Goal: Information Seeking & Learning: Find contact information

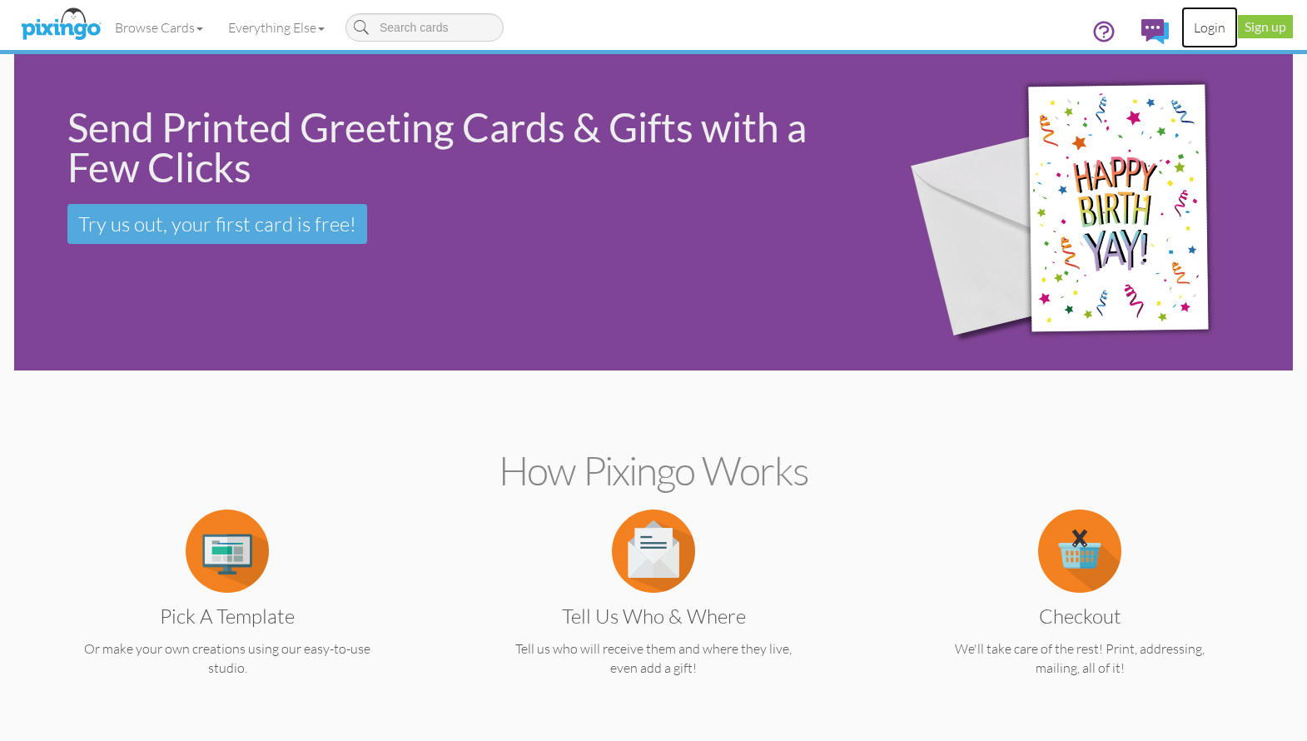
click at [1199, 31] on link "Login" at bounding box center [1209, 28] width 57 height 42
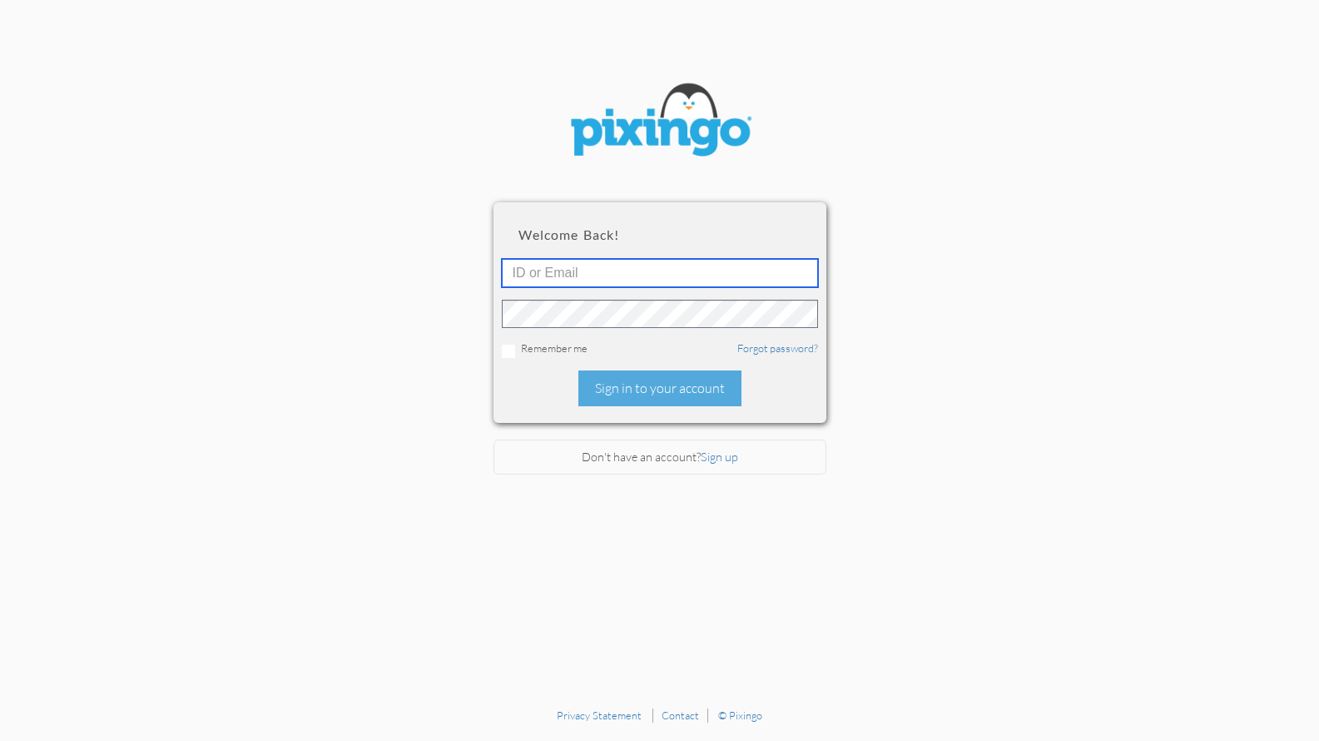
click at [566, 276] on input "text" at bounding box center [660, 273] width 316 height 28
click at [949, 127] on section "Welcome back! Remember me Forgot password? Sign in to your account Don't have a…" at bounding box center [659, 349] width 1319 height 699
click at [807, 273] on input "text" at bounding box center [660, 273] width 316 height 28
type input "[PERSON_NAME][EMAIL_ADDRESS][DOMAIN_NAME]"
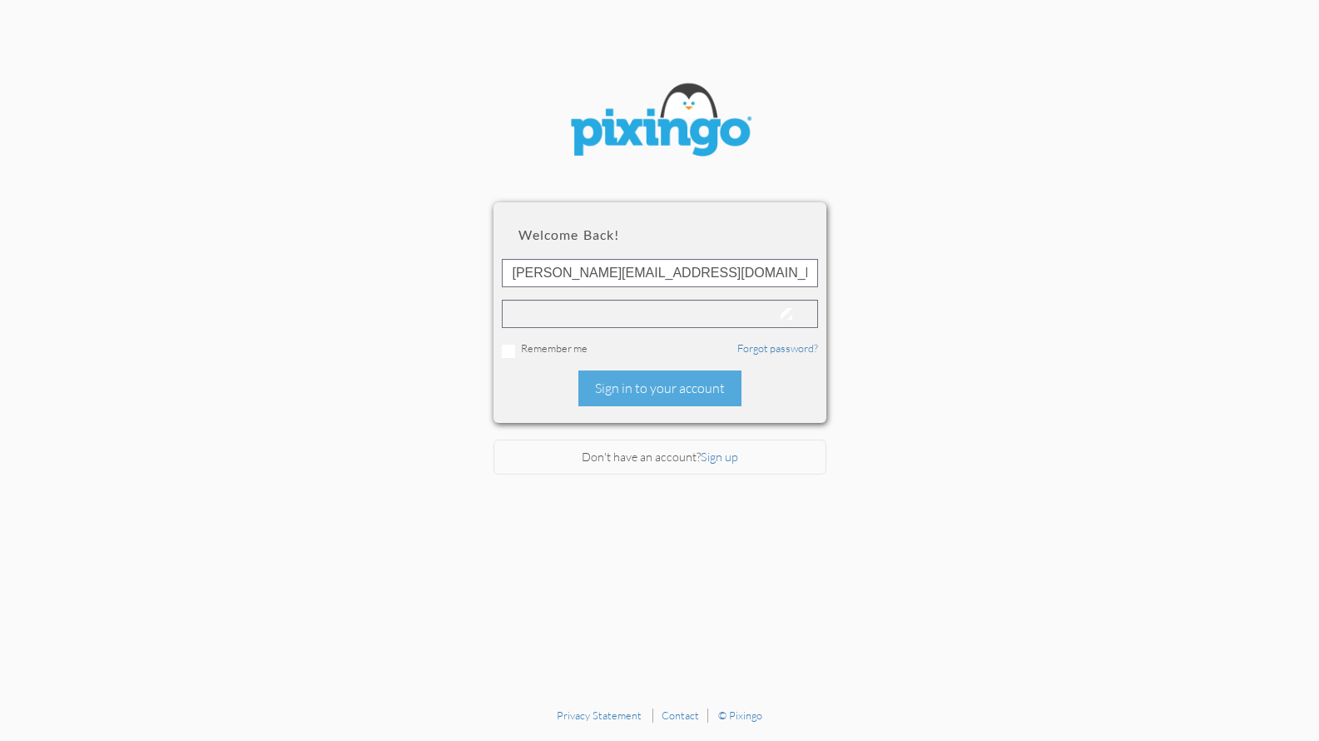
click at [150, 331] on section "Welcome back! [PERSON_NAME][EMAIL_ADDRESS][DOMAIN_NAME] Remember me Forgot pass…" at bounding box center [659, 349] width 1319 height 699
click at [645, 392] on div "Sign in to your account" at bounding box center [659, 388] width 163 height 36
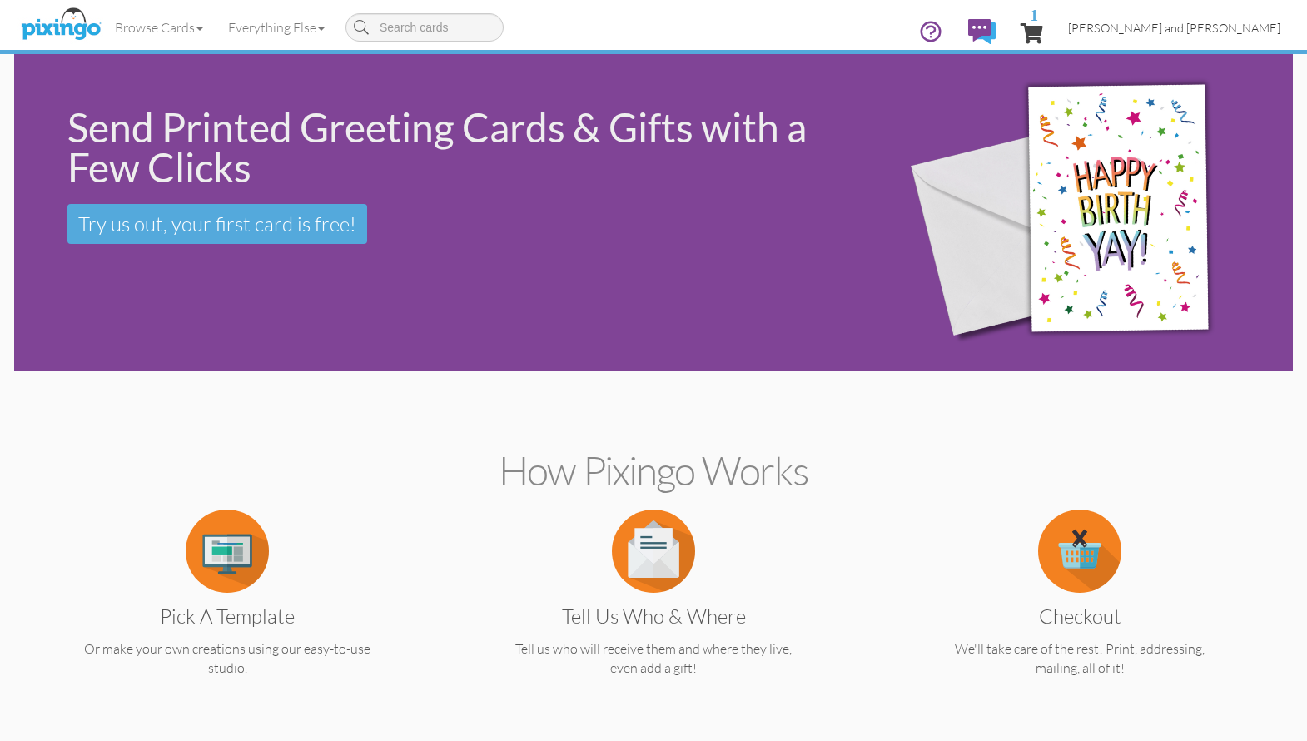
click at [1169, 29] on span "[PERSON_NAME] and [PERSON_NAME]" at bounding box center [1174, 28] width 212 height 14
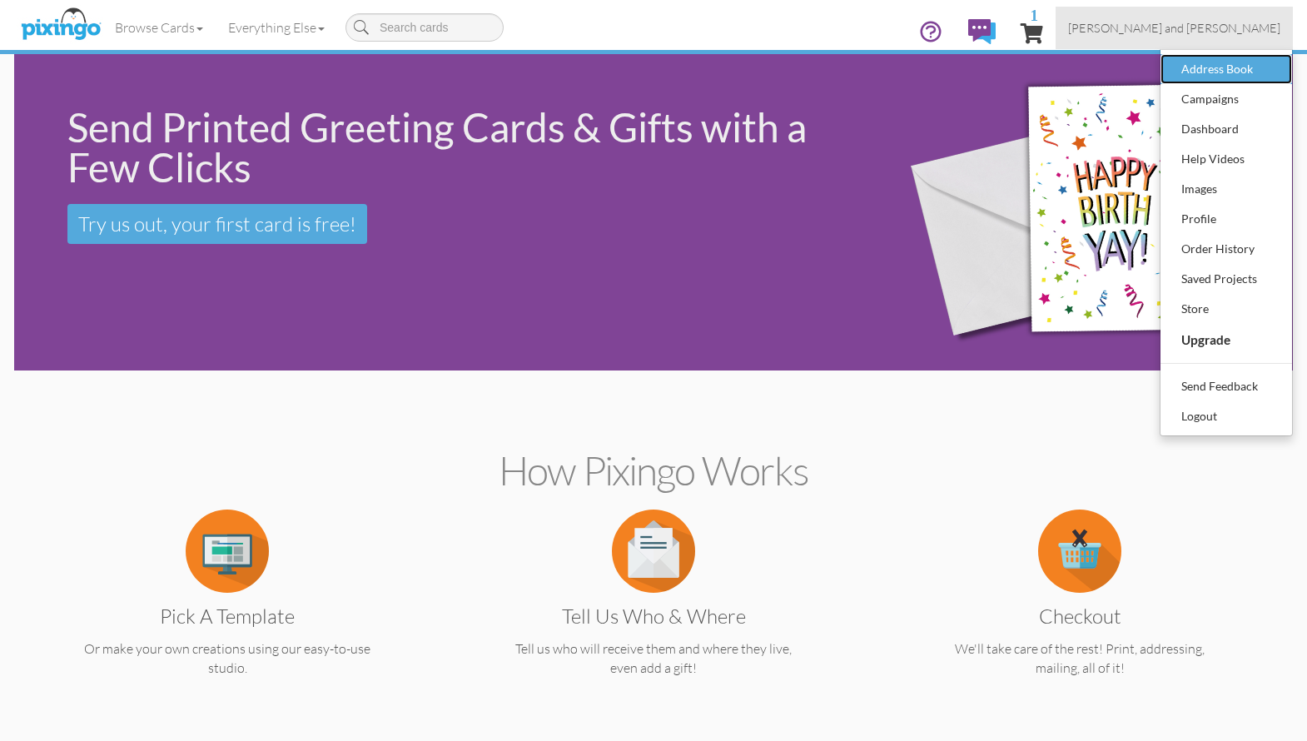
click at [1207, 67] on div "Address Book" at bounding box center [1226, 69] width 98 height 25
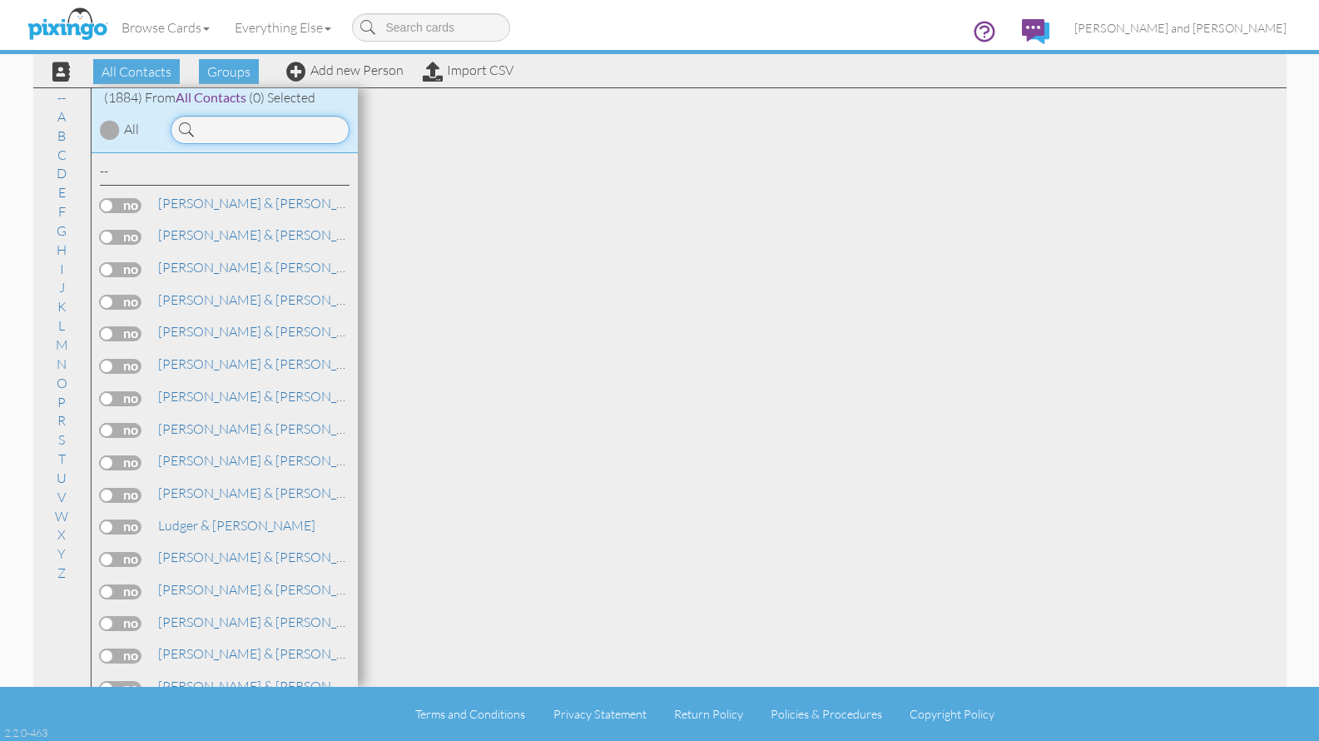
click at [268, 130] on input at bounding box center [260, 130] width 179 height 28
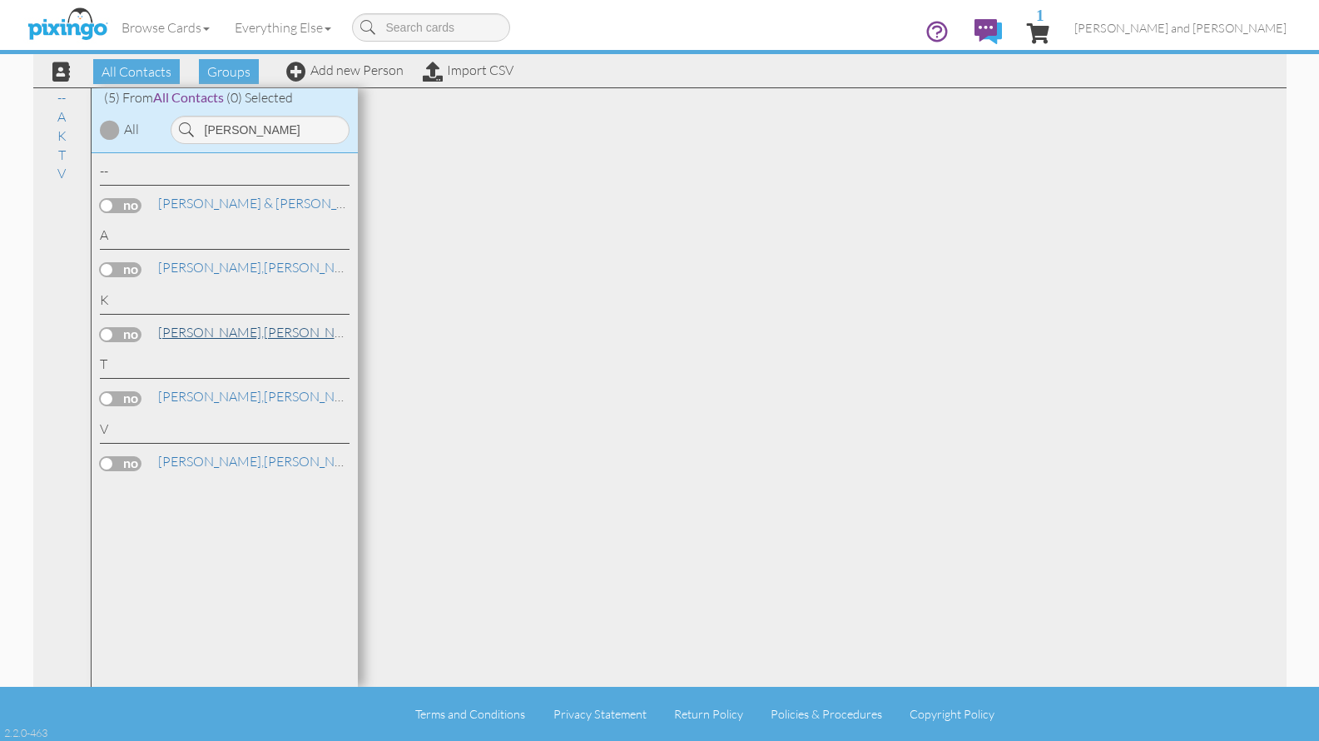
click at [192, 334] on span "[PERSON_NAME]," at bounding box center [211, 332] width 106 height 17
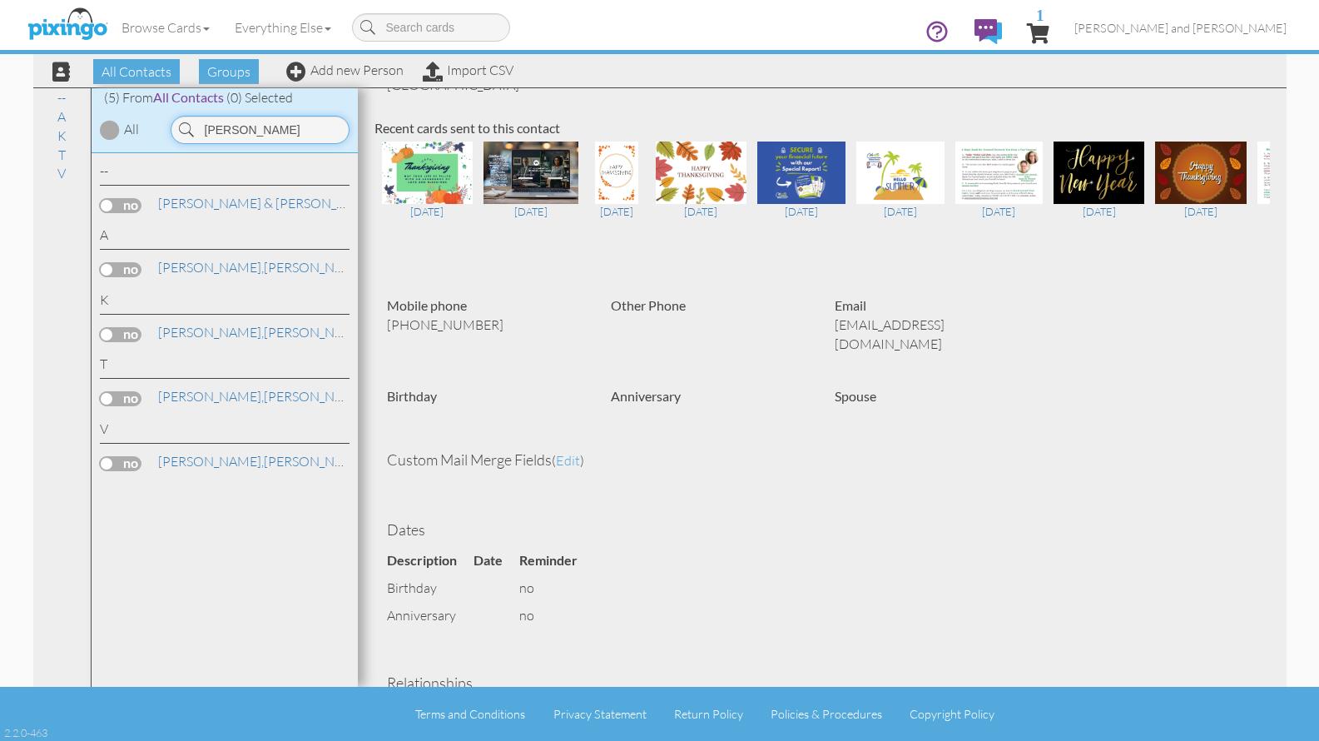
click at [253, 133] on input "[PERSON_NAME]" at bounding box center [260, 130] width 179 height 28
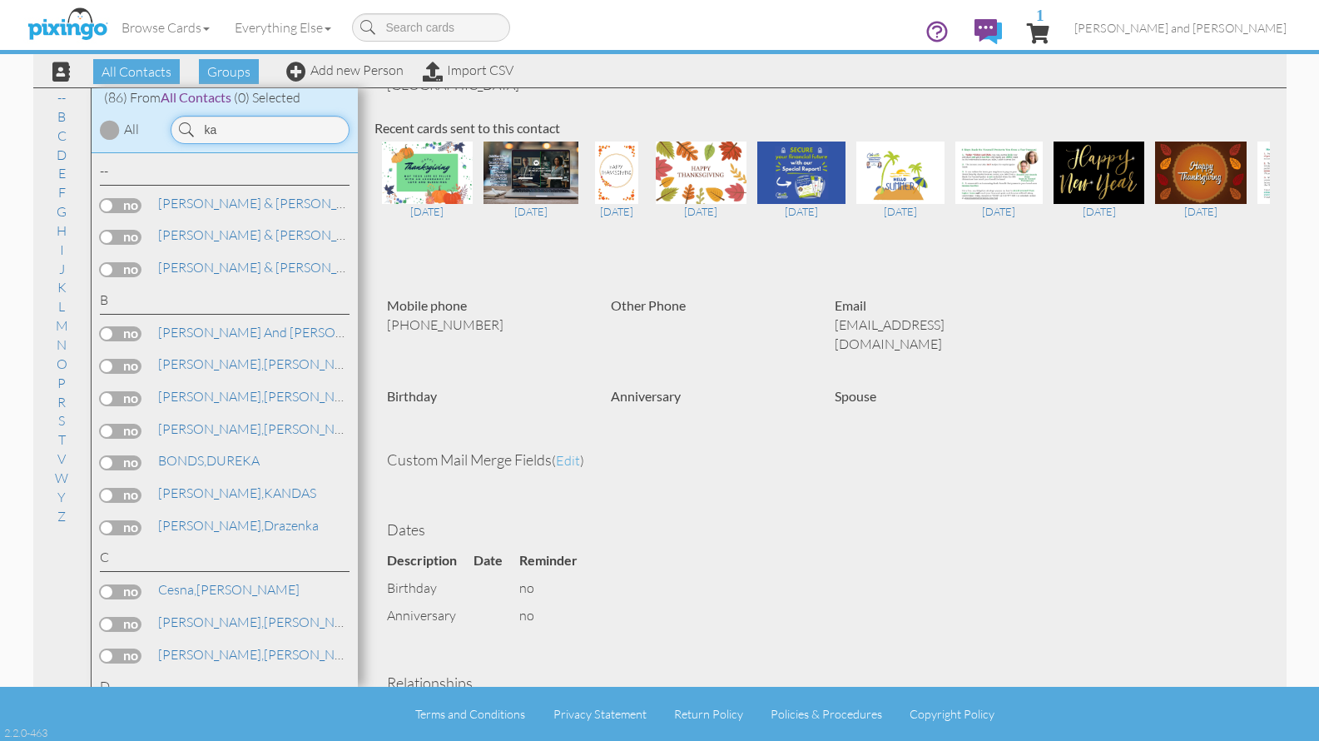
type input "k"
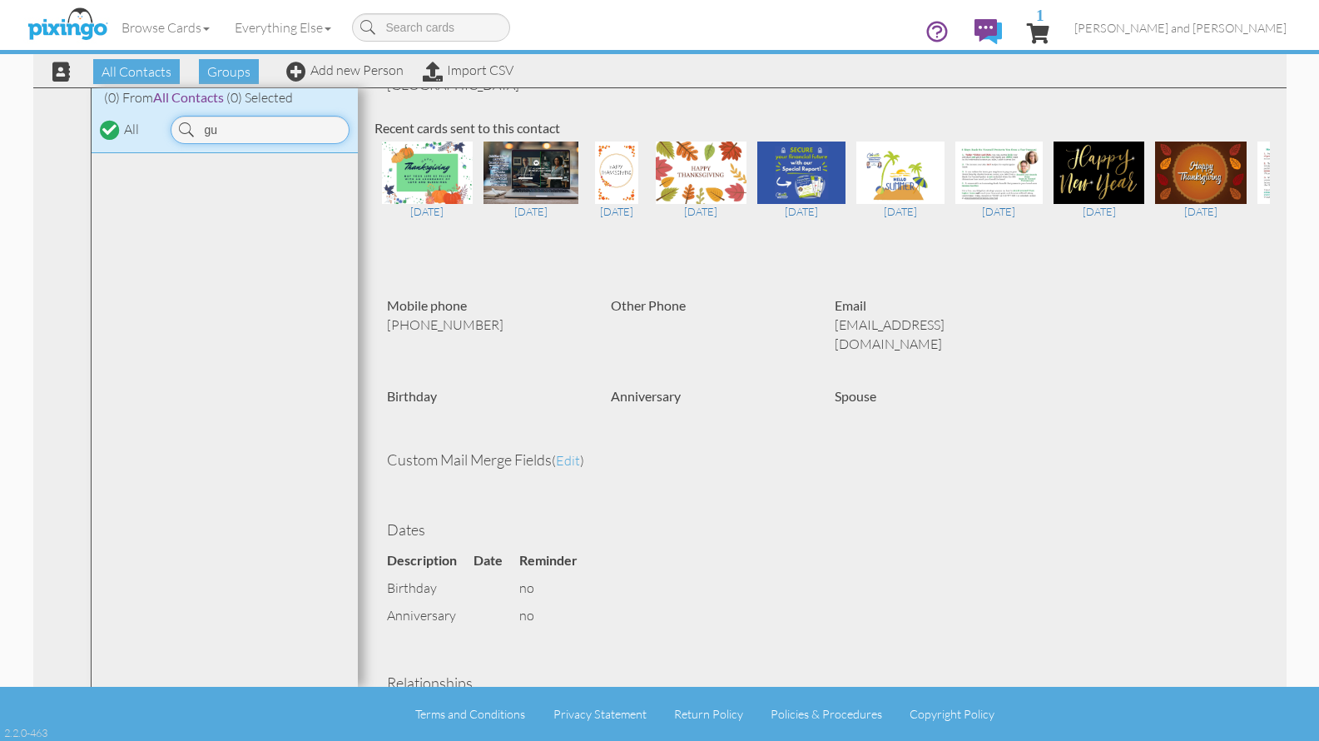
type input "g"
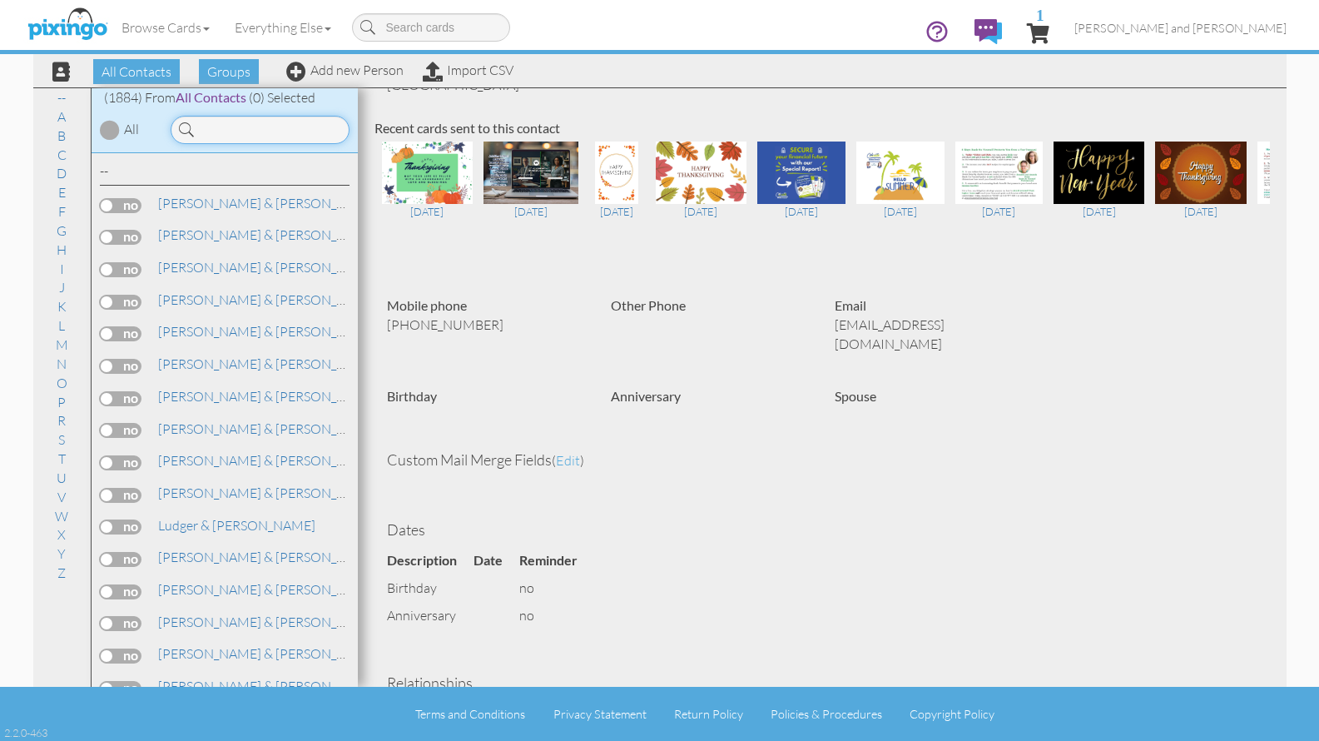
click at [246, 132] on input at bounding box center [260, 130] width 179 height 28
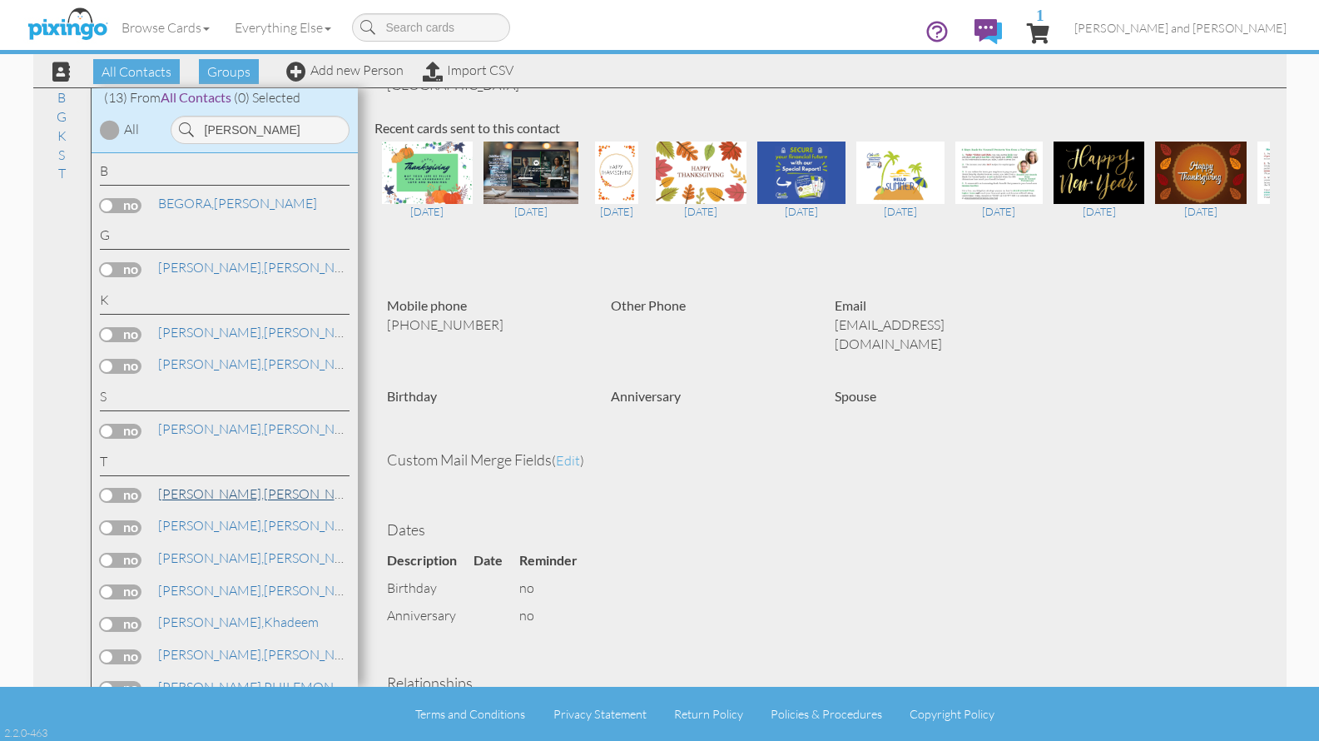
click at [202, 495] on span "[PERSON_NAME]," at bounding box center [211, 493] width 106 height 17
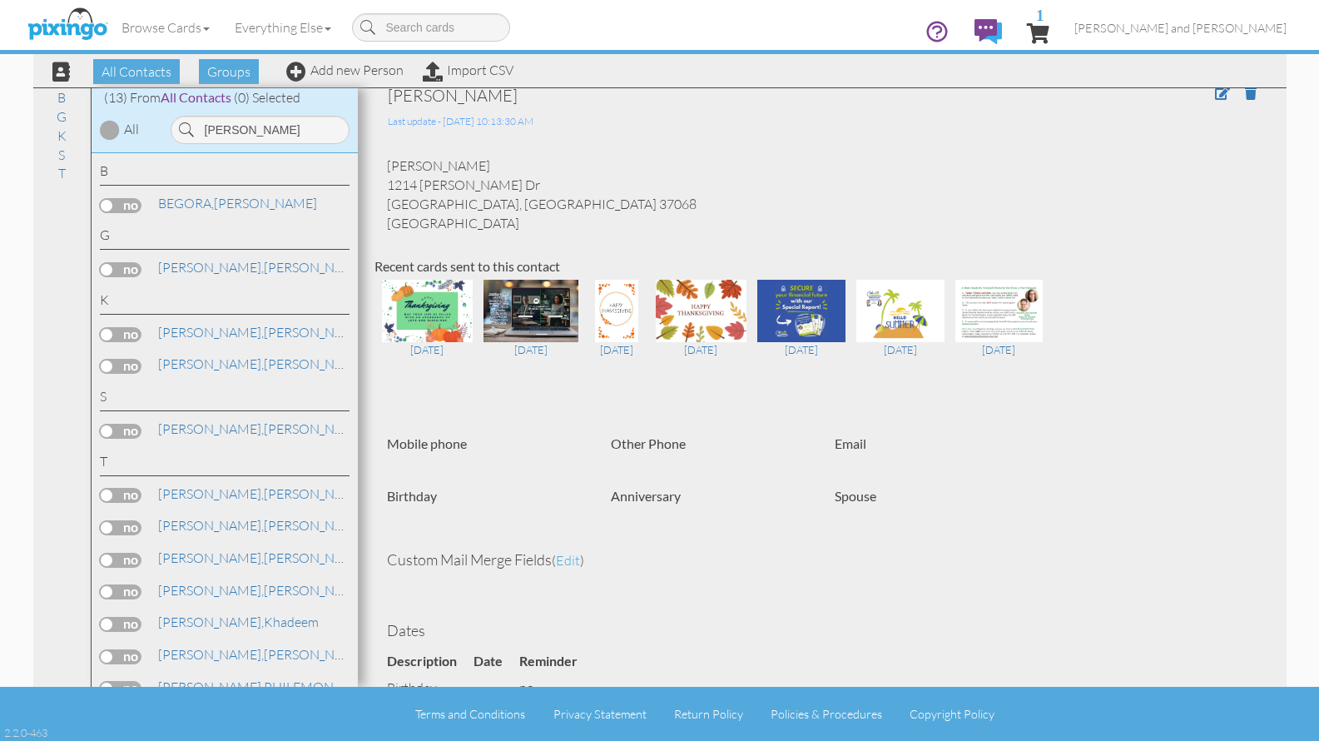
scroll to position [90, 0]
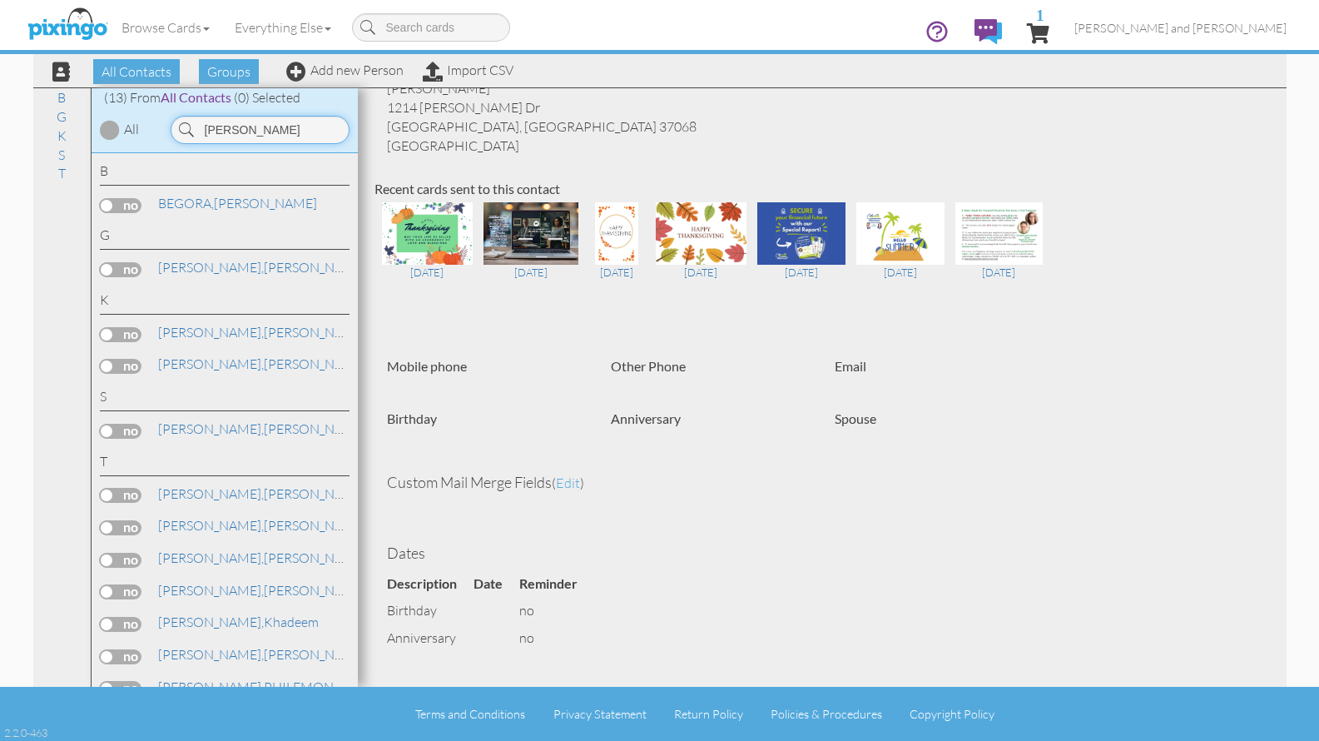
click at [241, 128] on input "[PERSON_NAME]" at bounding box center [260, 130] width 179 height 28
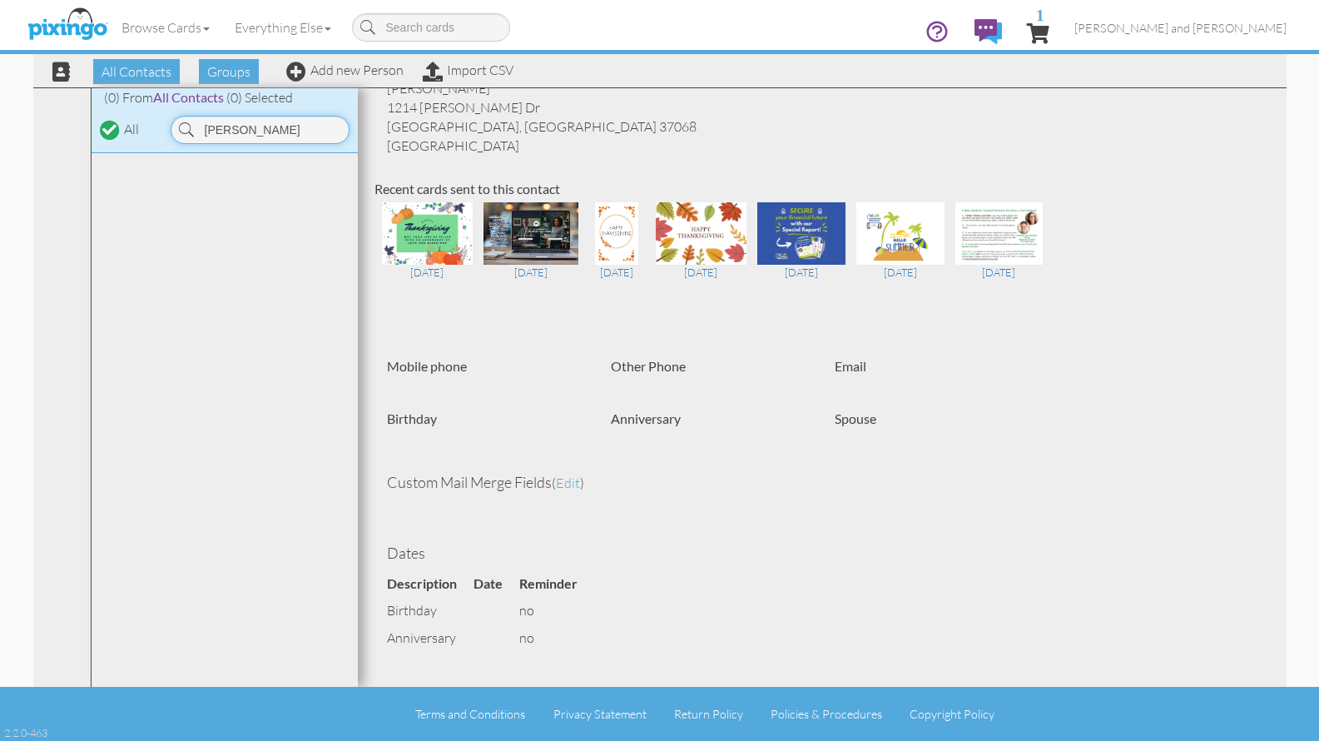
click at [249, 131] on input "[PERSON_NAME]" at bounding box center [260, 130] width 179 height 28
paste input "[PERSON_NAME]"
click at [196, 209] on span "[PERSON_NAME]," at bounding box center [211, 203] width 106 height 17
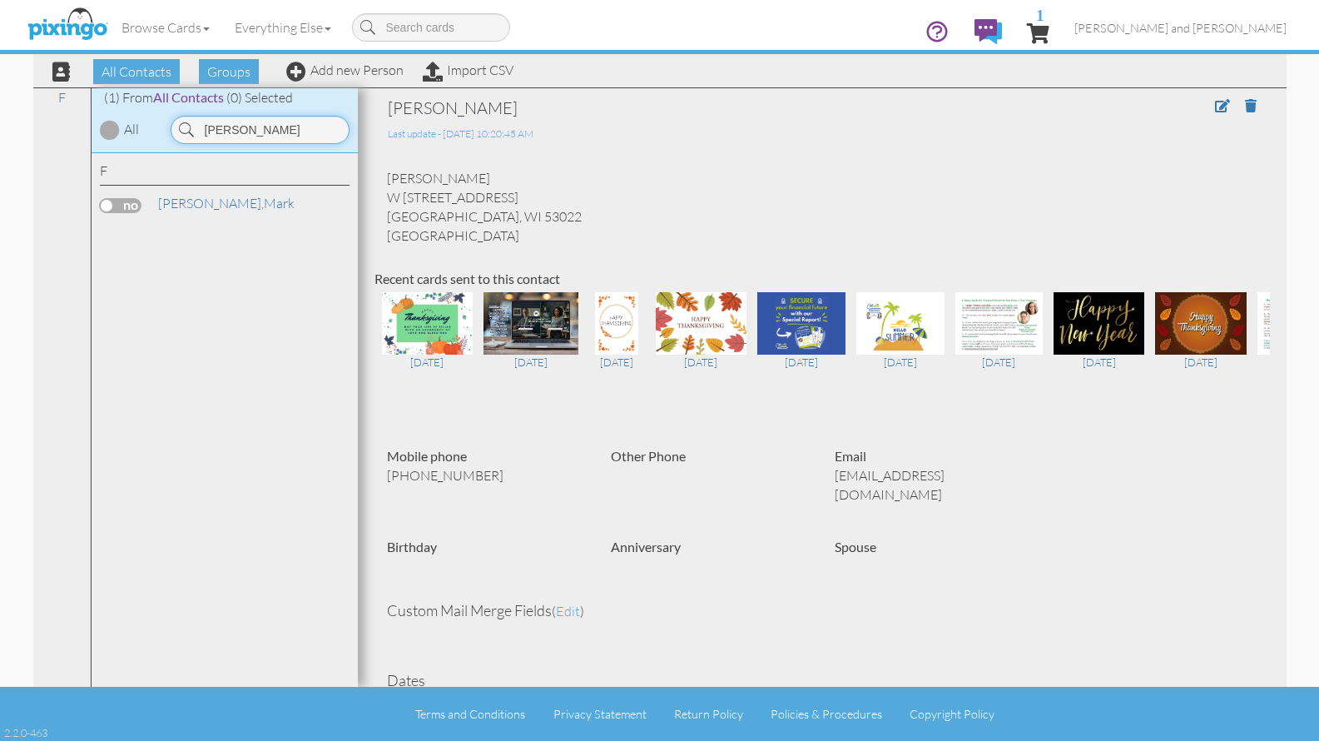
click at [248, 125] on input "[PERSON_NAME]" at bounding box center [260, 130] width 179 height 28
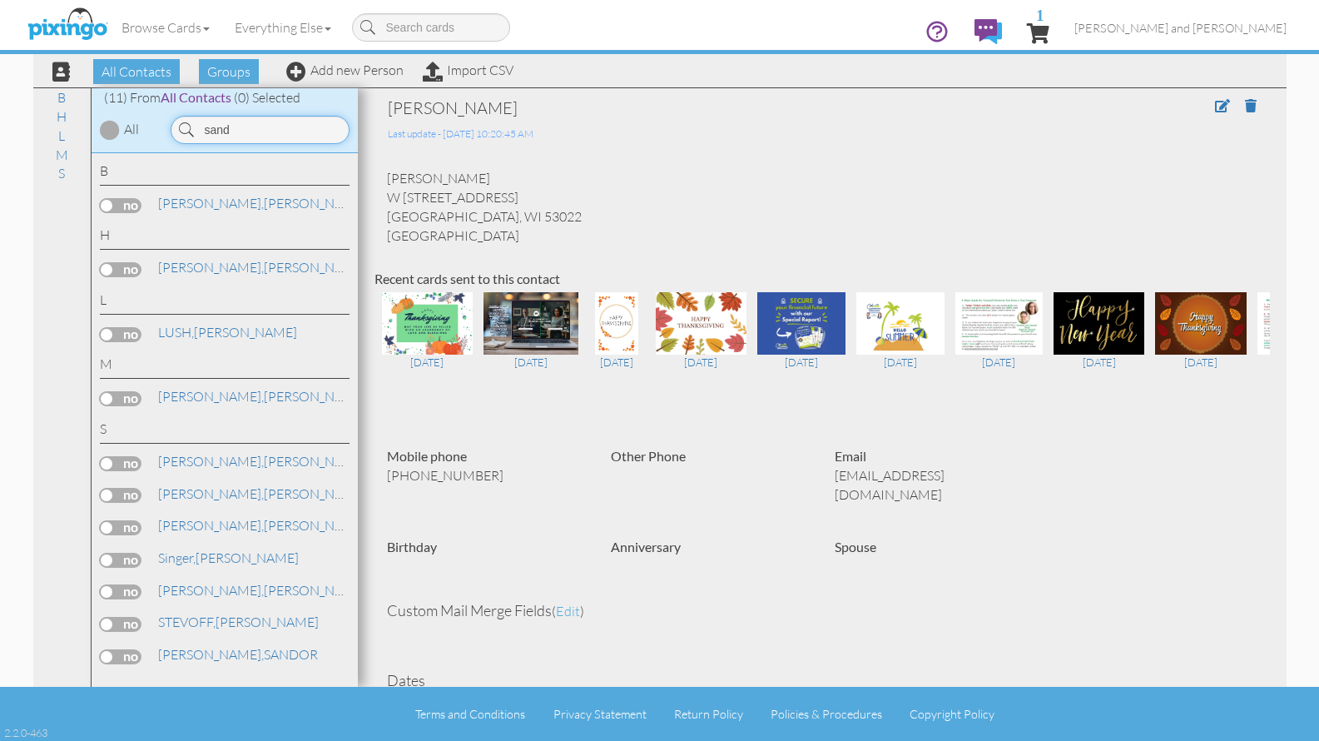
click at [242, 131] on input "sand" at bounding box center [260, 130] width 179 height 28
paste input "[PERSON_NAME]"
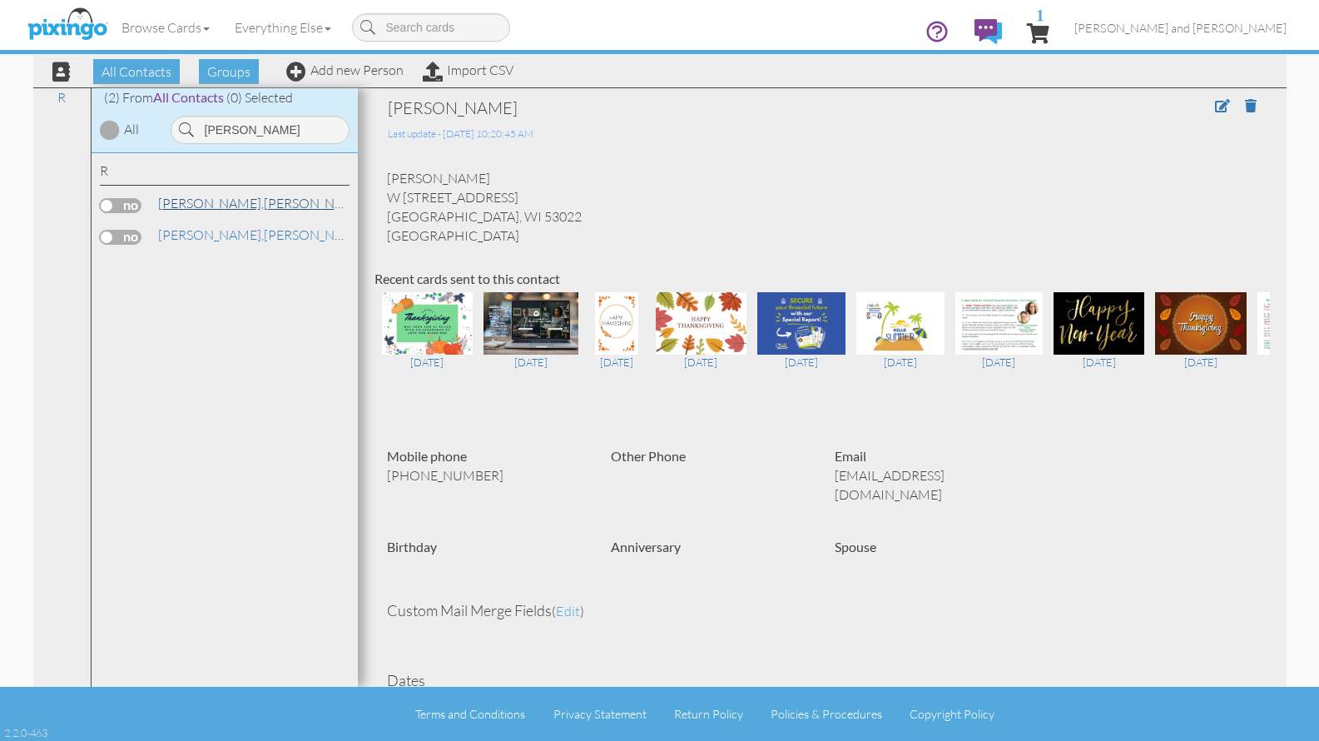
click at [226, 205] on link "[PERSON_NAME]" at bounding box center [262, 203] width 212 height 20
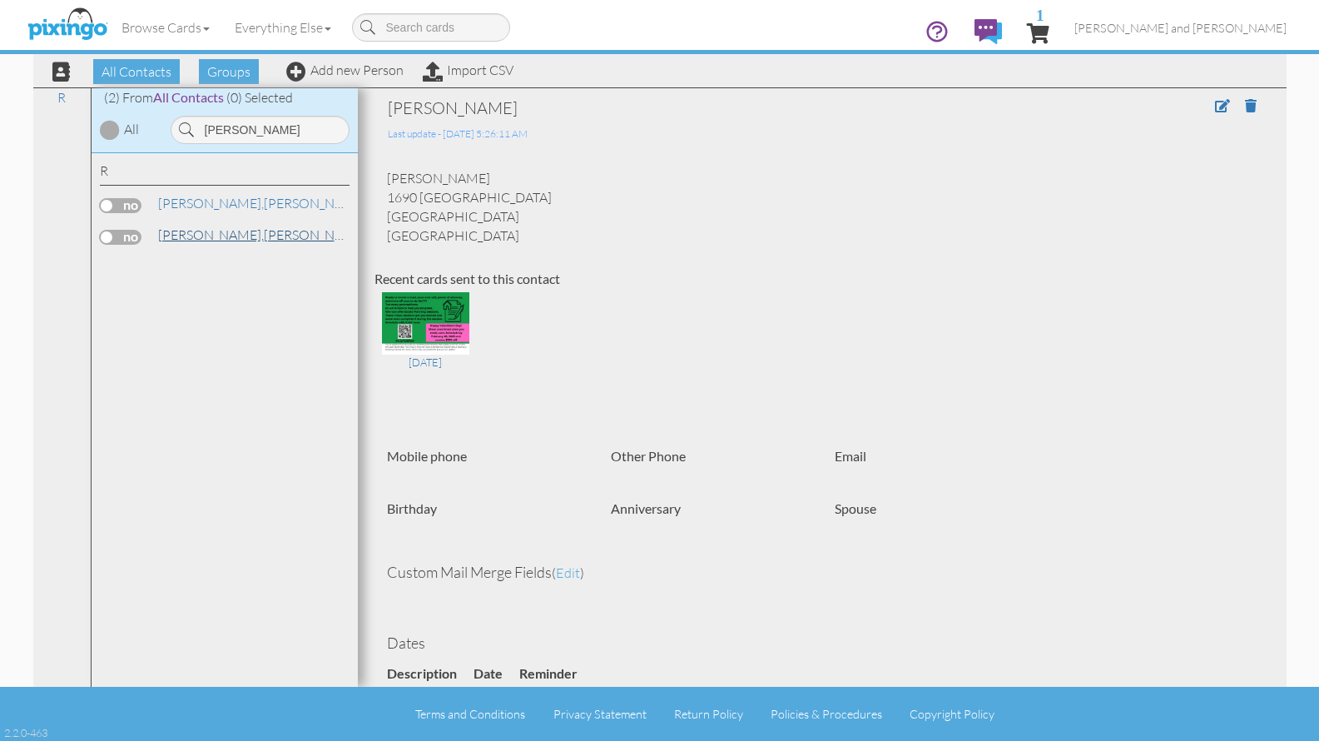
click at [158, 233] on span "[PERSON_NAME]," at bounding box center [211, 234] width 106 height 17
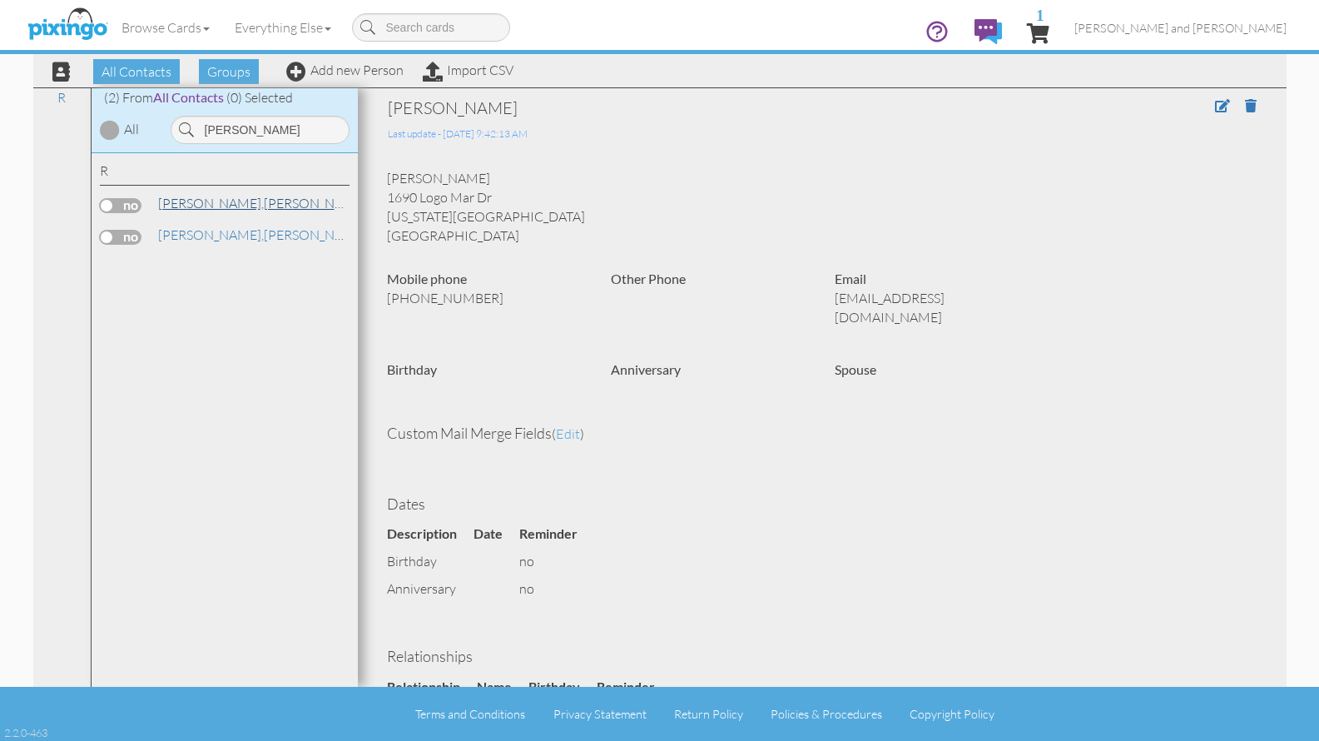
click at [214, 204] on link "[PERSON_NAME]" at bounding box center [262, 203] width 212 height 20
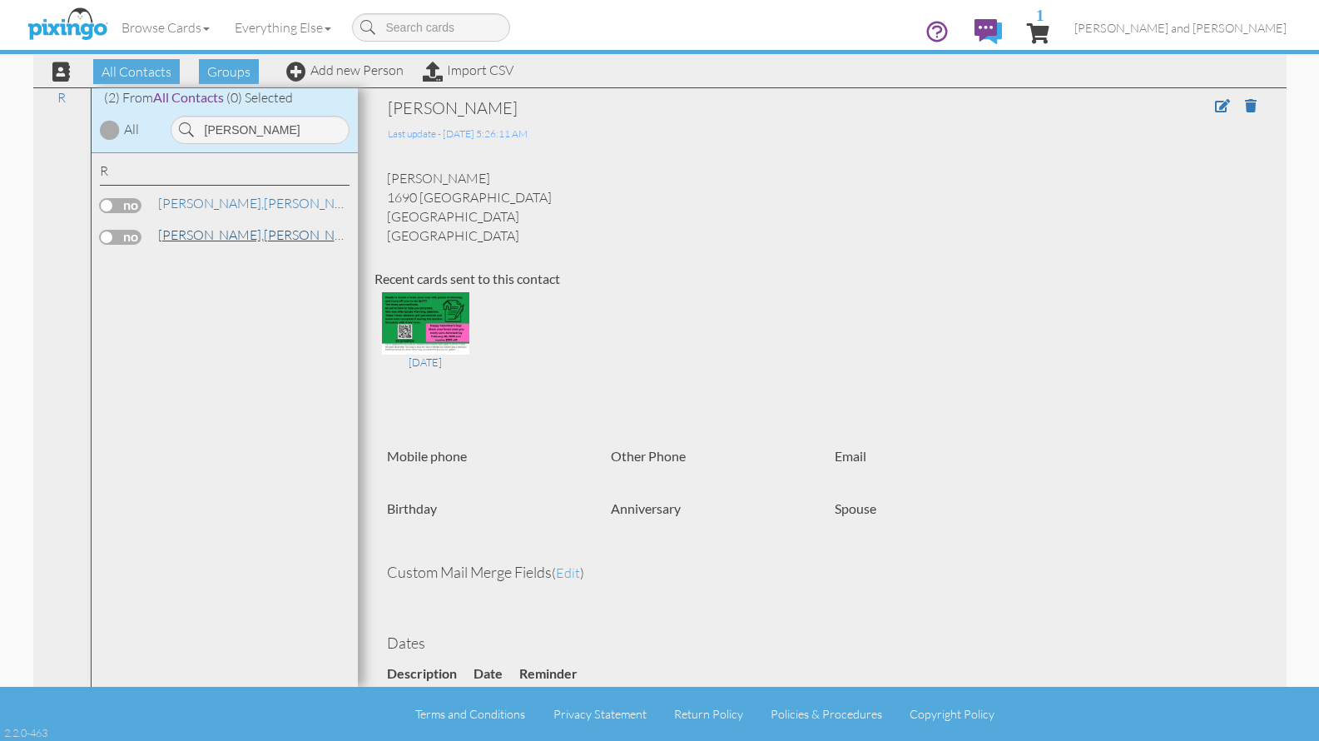
click at [205, 237] on link "[PERSON_NAME]" at bounding box center [262, 235] width 212 height 20
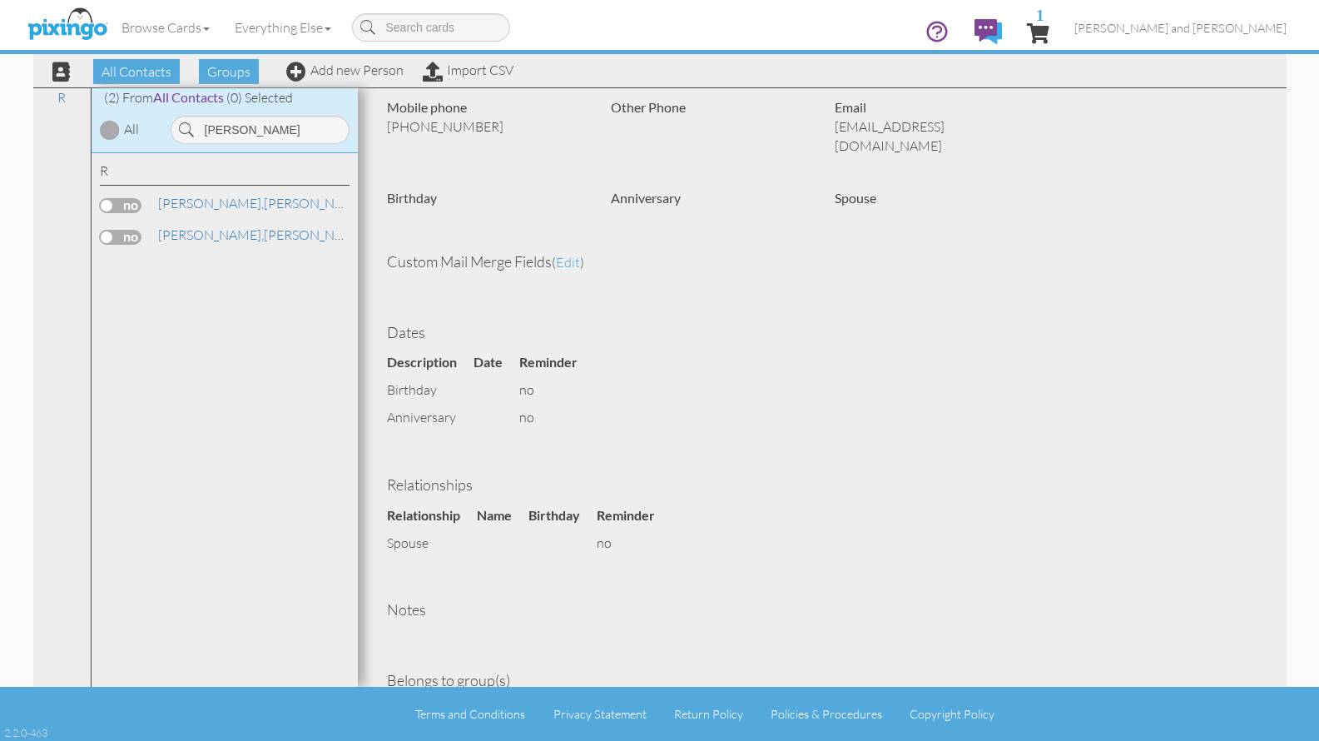
scroll to position [184, 0]
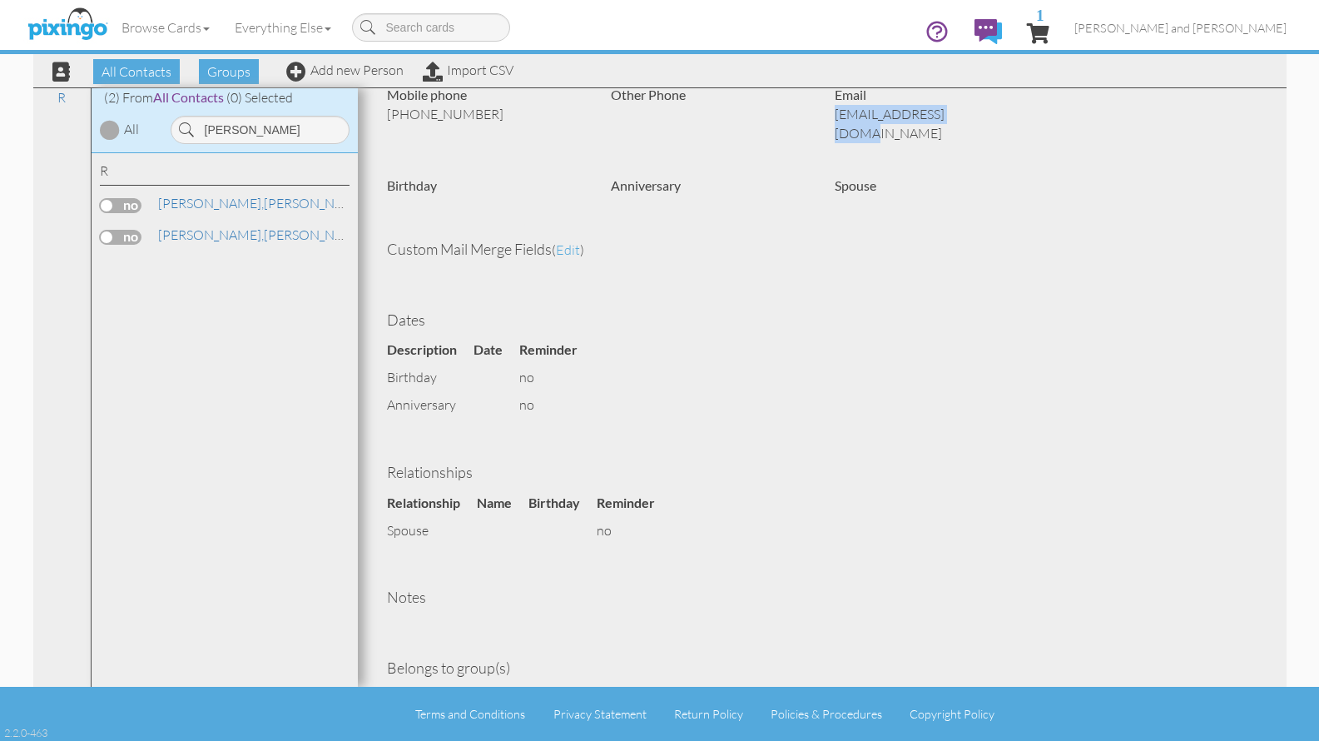
drag, startPoint x: 980, startPoint y: 119, endPoint x: 827, endPoint y: 114, distance: 154.1
click at [827, 114] on div "Email [EMAIL_ADDRESS][DOMAIN_NAME]" at bounding box center [934, 119] width 224 height 66
copy p "[EMAIL_ADDRESS][DOMAIN_NAME]"
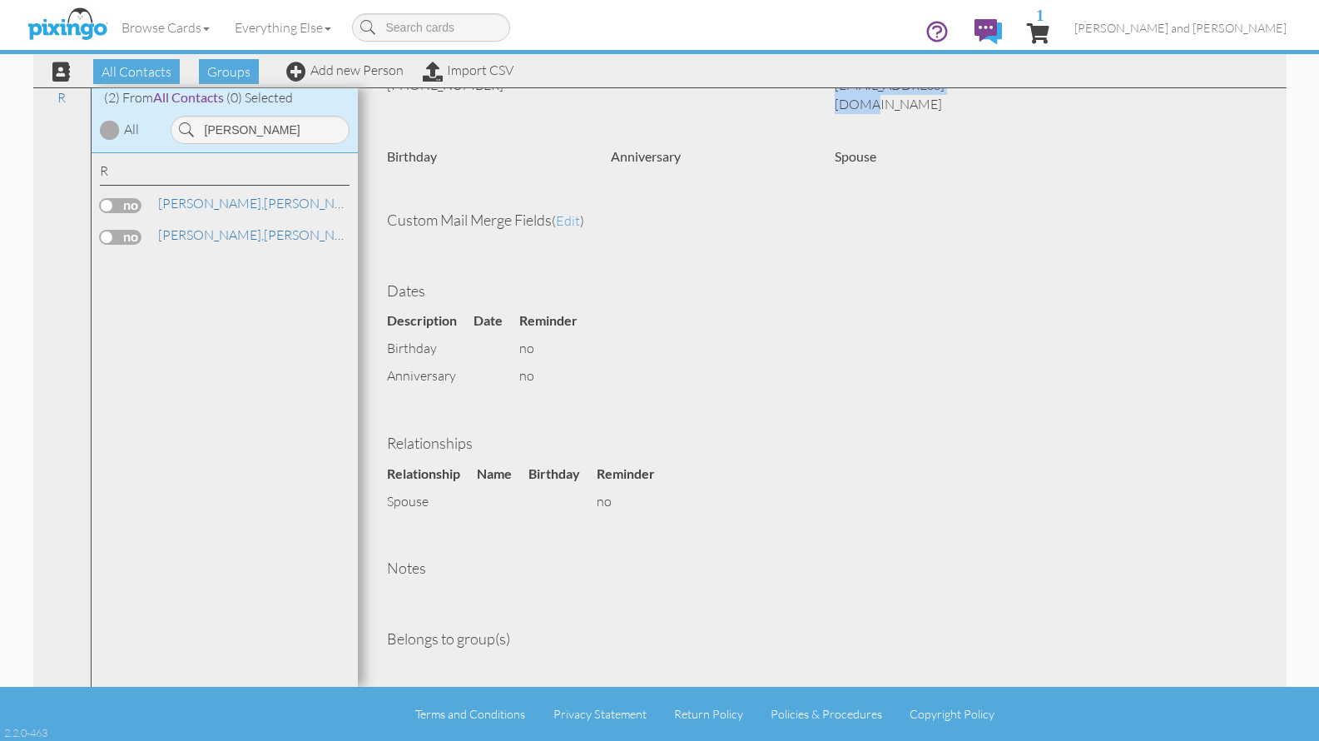
scroll to position [0, 0]
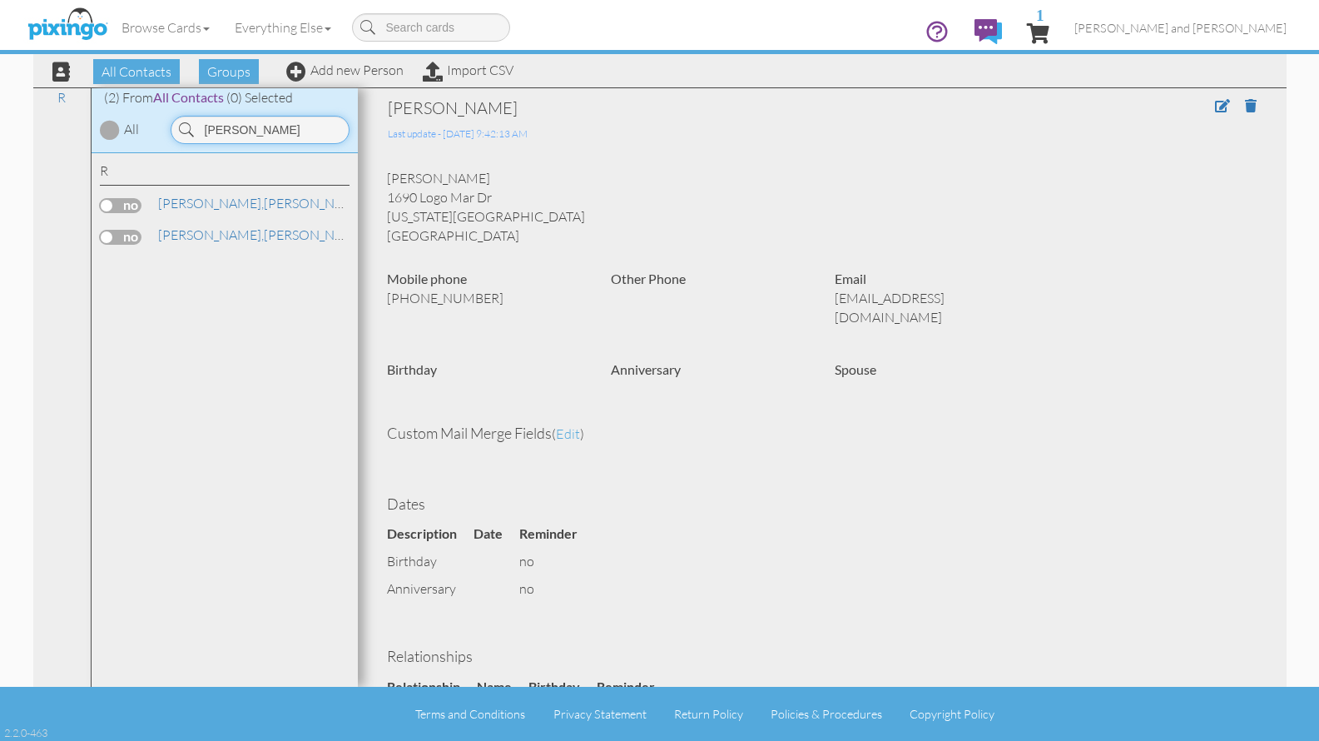
click at [250, 127] on input "[PERSON_NAME]" at bounding box center [260, 130] width 179 height 28
click at [219, 206] on link "[PERSON_NAME]" at bounding box center [262, 203] width 212 height 20
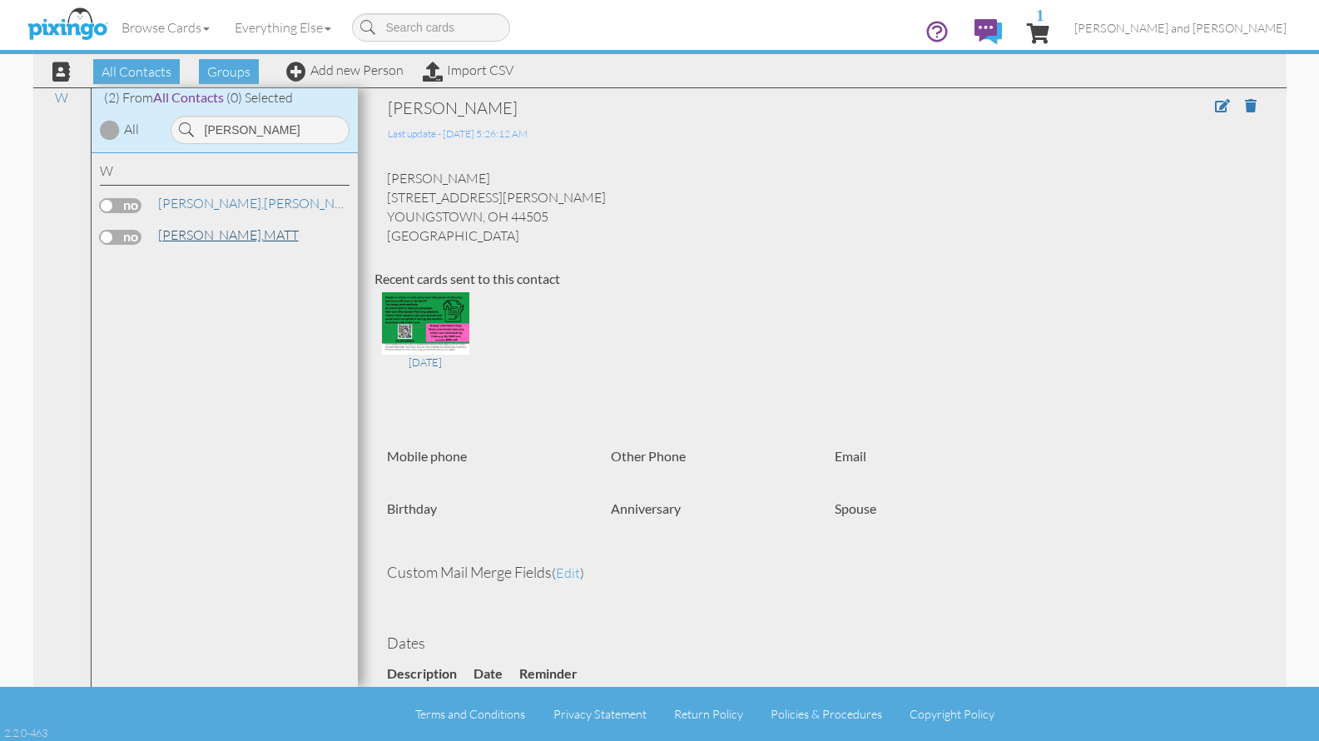
click at [167, 236] on span "[PERSON_NAME]," at bounding box center [211, 234] width 106 height 17
click at [176, 203] on span "[PERSON_NAME]," at bounding box center [211, 203] width 106 height 17
click at [293, 136] on input "[PERSON_NAME]" at bounding box center [260, 130] width 179 height 28
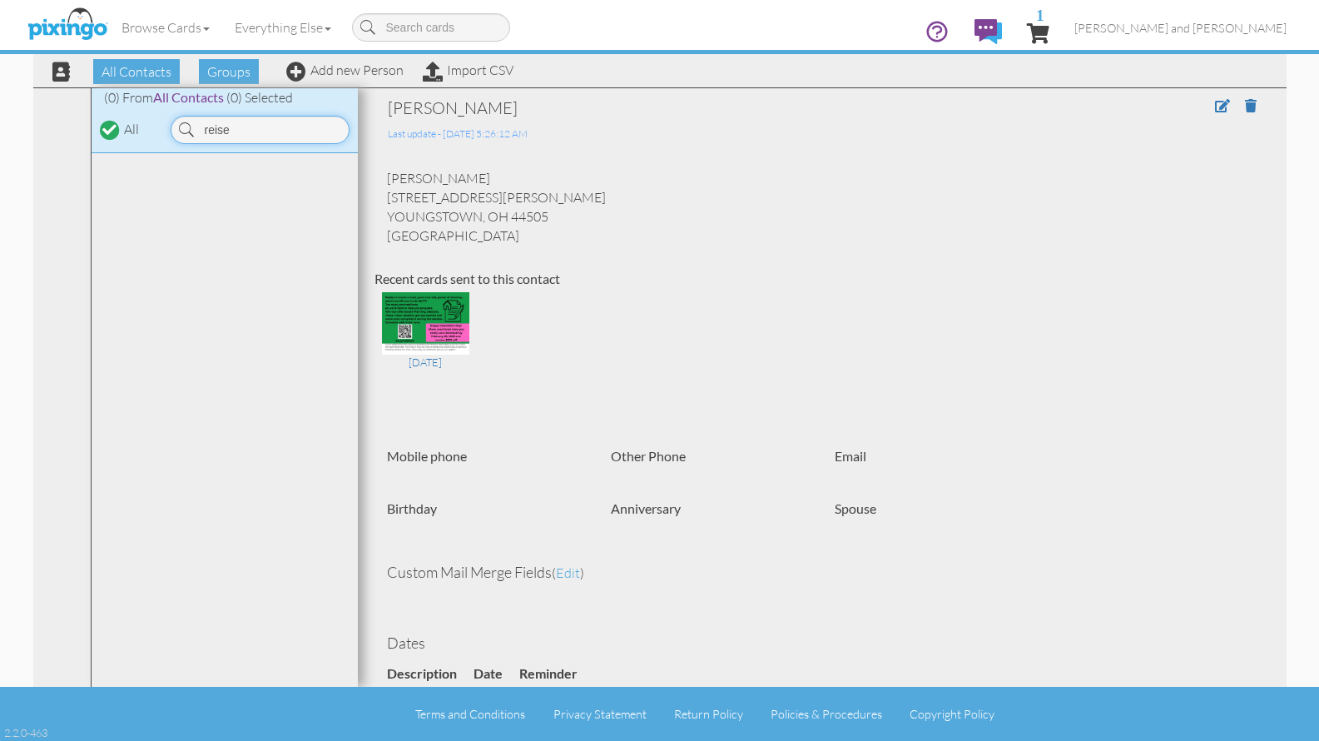
click at [216, 132] on input "reise" at bounding box center [260, 130] width 179 height 28
click at [186, 208] on span "Riese," at bounding box center [174, 203] width 33 height 17
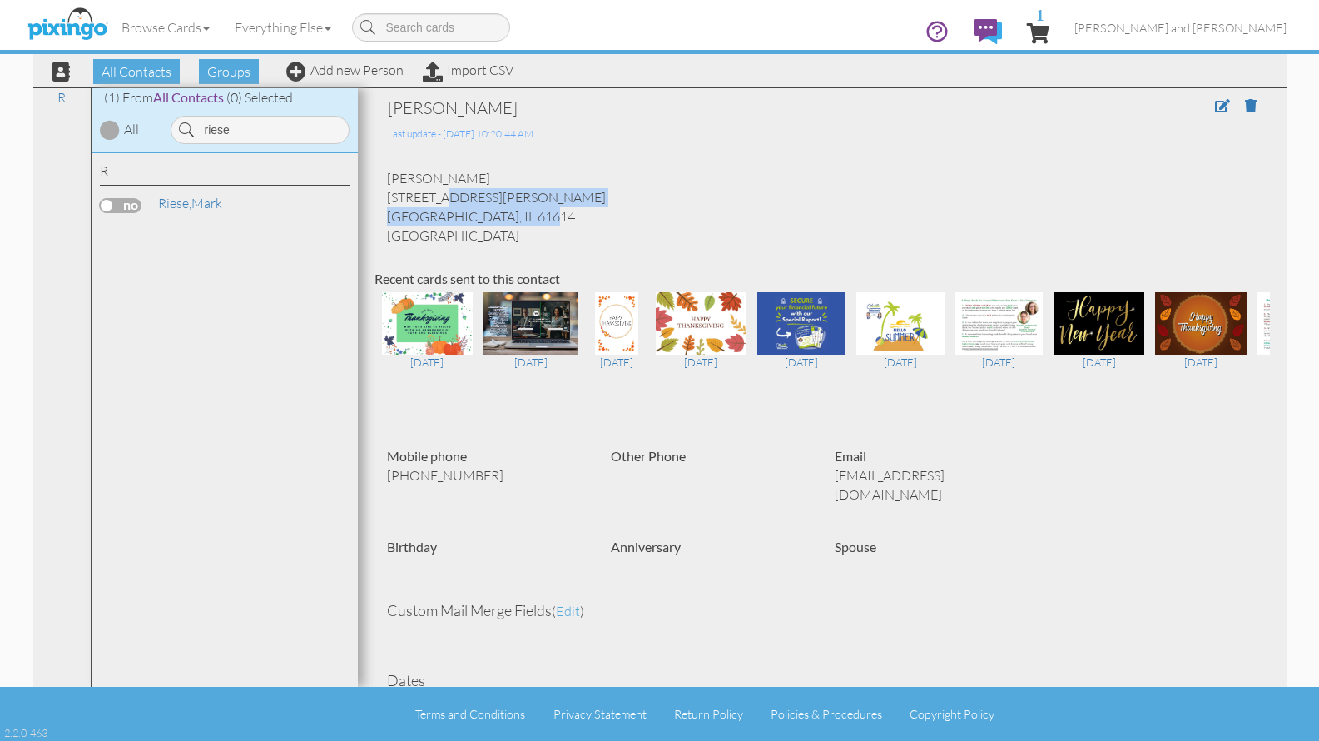
drag, startPoint x: 488, startPoint y: 213, endPoint x: 384, endPoint y: 197, distance: 105.2
click at [384, 197] on div "[PERSON_NAME] [STREET_ADDRESS][PERSON_NAME] [GEOGRAPHIC_DATA], IL 61614 [GEOGRA…" at bounding box center [823, 207] width 896 height 76
copy div "[STREET_ADDRESS][PERSON_NAME]"
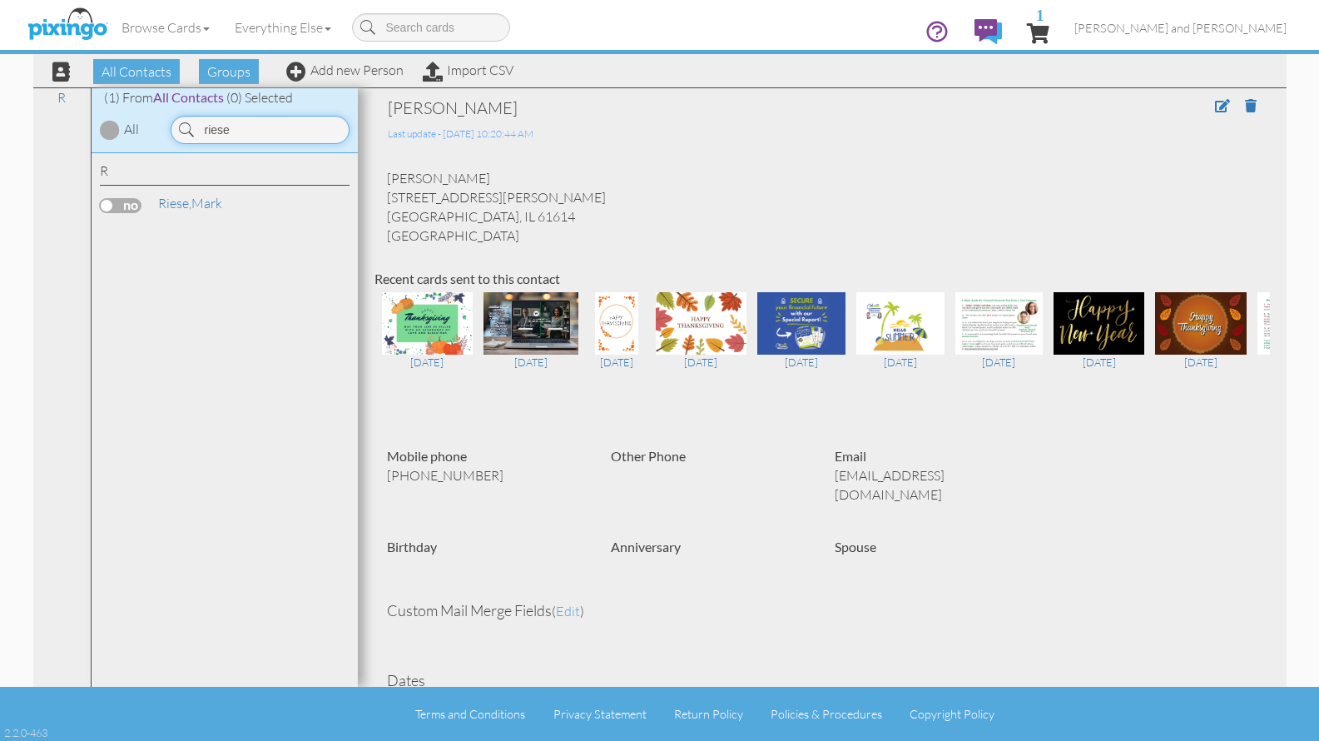
click at [289, 127] on input "riese" at bounding box center [260, 130] width 179 height 28
type input "gust"
click at [231, 196] on link "[PERSON_NAME]" at bounding box center [262, 203] width 212 height 20
